Goal: Task Accomplishment & Management: Complete application form

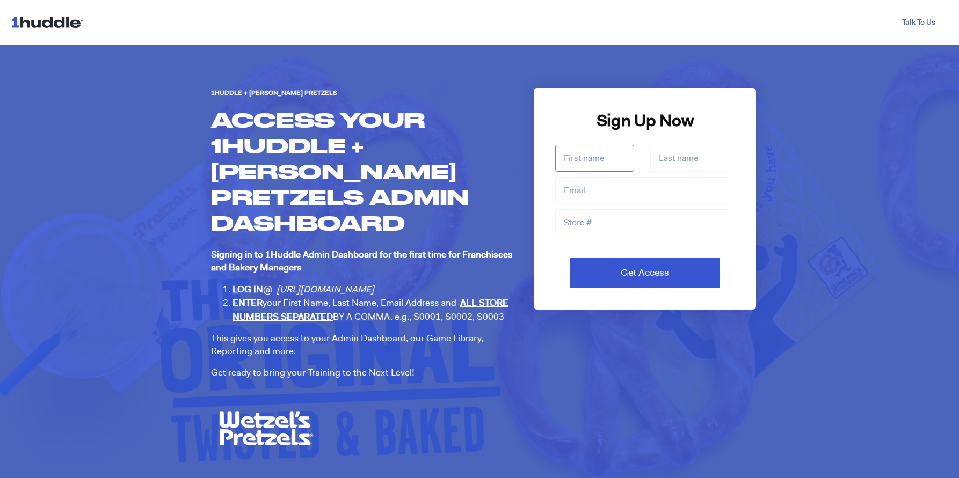
click at [590, 159] on input "First name *" at bounding box center [594, 158] width 79 height 27
type input "ASHRAF"
type input "[PERSON_NAME]"
type input "[EMAIL_ADDRESS][DOMAIN_NAME]"
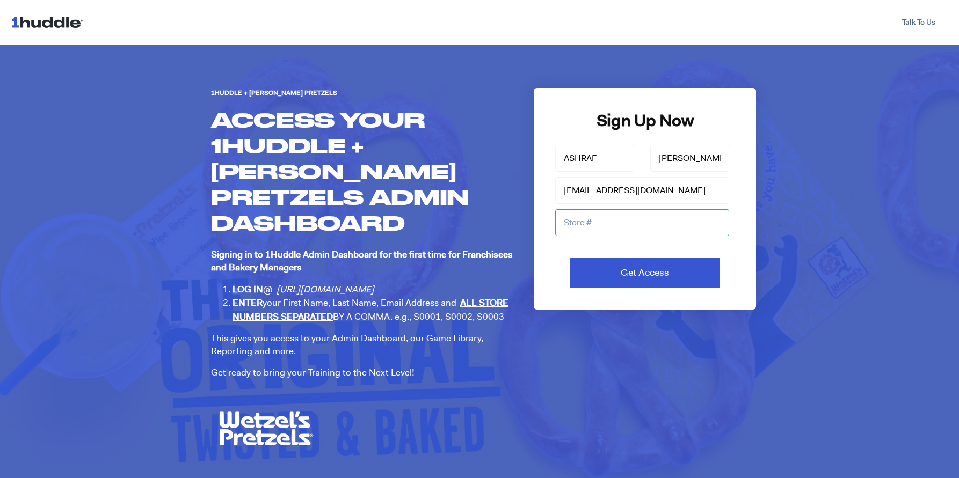
click at [599, 224] on input "Store #" at bounding box center [642, 222] width 174 height 27
type input "S-527"
click at [646, 273] on input "Get Access" at bounding box center [645, 273] width 150 height 31
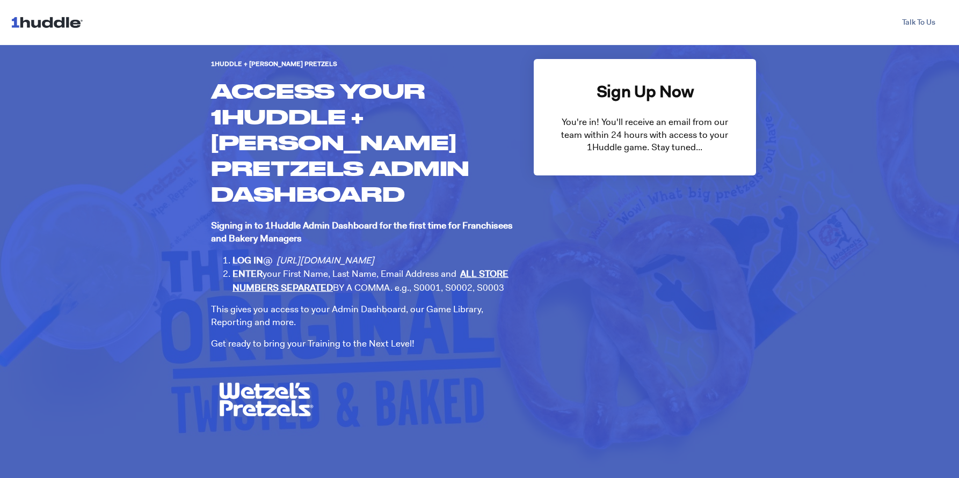
scroll to position [37, 0]
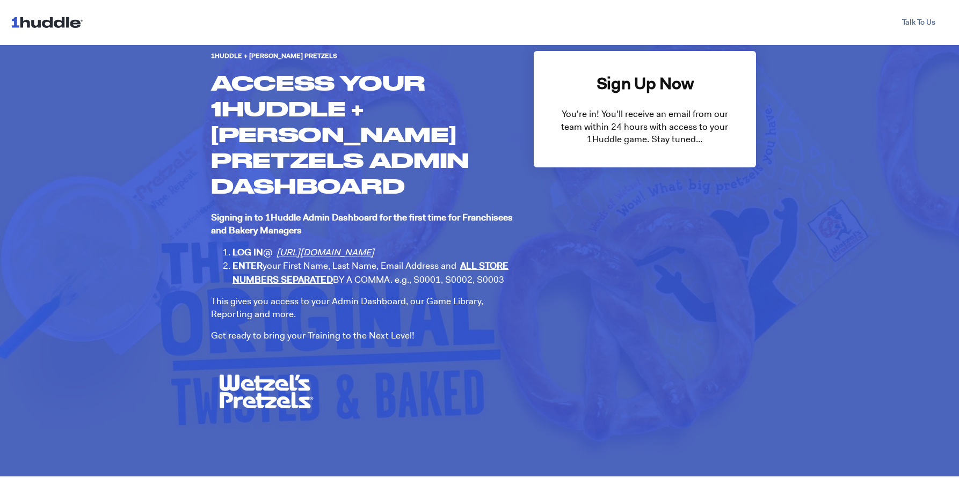
click at [343, 246] on link "[URL][DOMAIN_NAME]" at bounding box center [326, 252] width 98 height 12
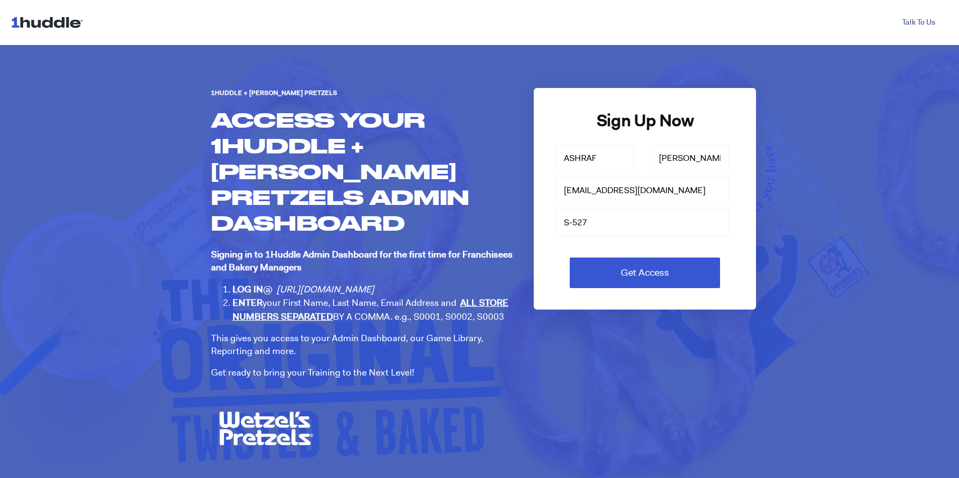
click at [485, 409] on p at bounding box center [364, 429] width 307 height 40
